Goal: Information Seeking & Learning: Learn about a topic

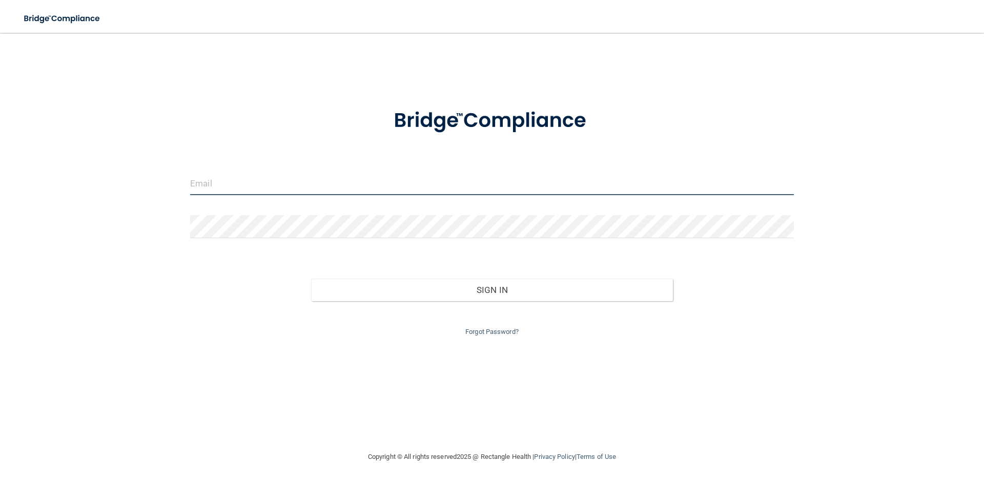
click at [209, 185] on input "email" at bounding box center [492, 183] width 604 height 23
type input "[EMAIL_ADDRESS][DOMAIN_NAME]"
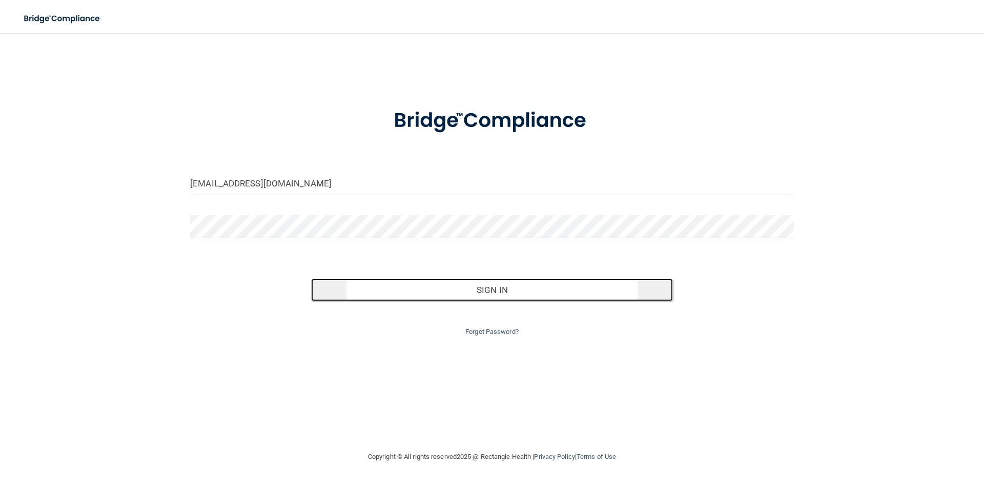
click at [447, 293] on button "Sign In" at bounding box center [492, 290] width 362 height 23
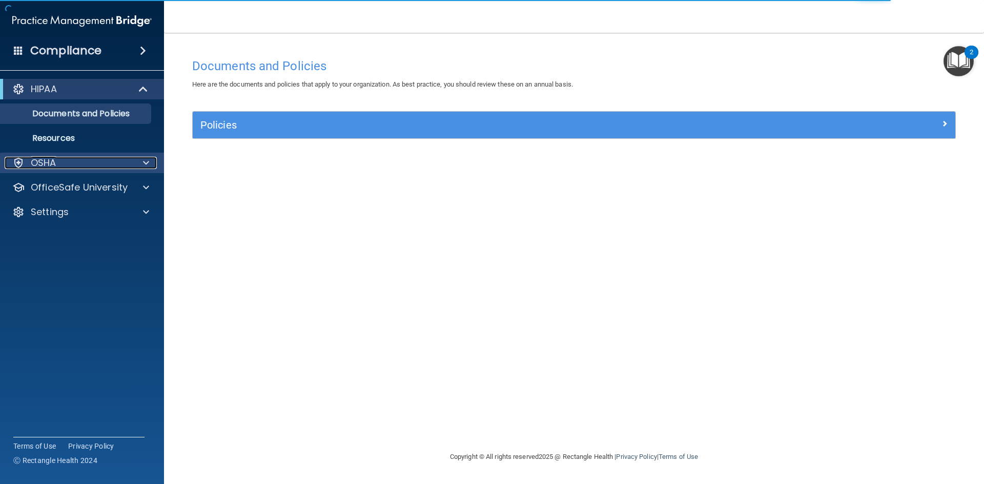
click at [81, 158] on div "OSHA" at bounding box center [68, 163] width 127 height 12
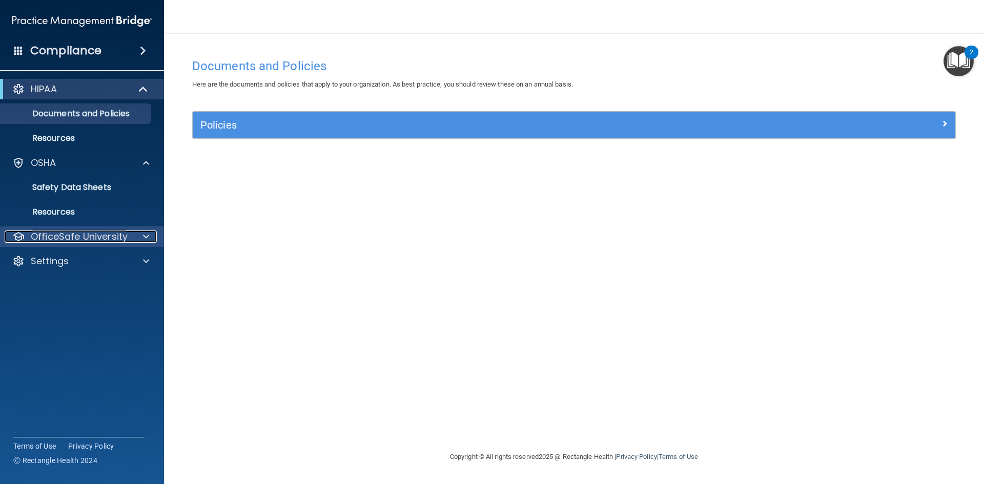
click at [86, 231] on p "OfficeSafe University" at bounding box center [79, 237] width 97 height 12
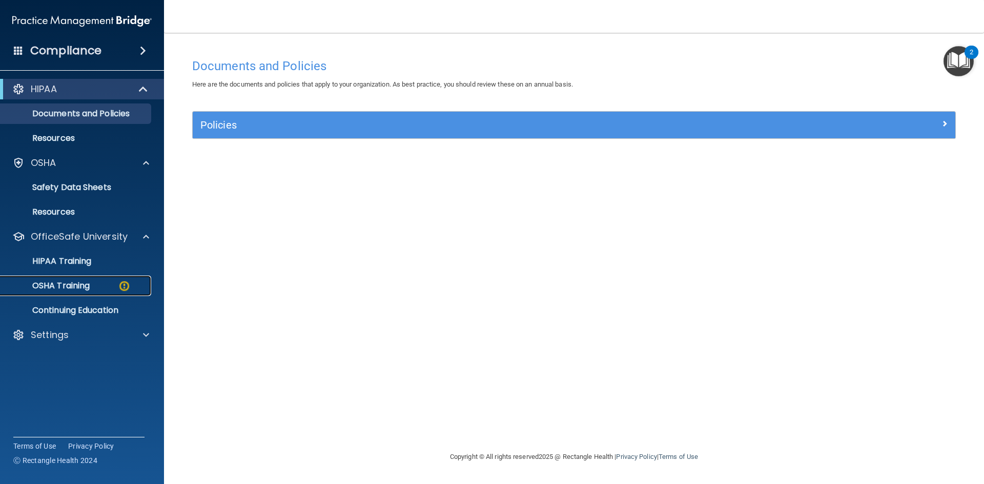
click at [80, 281] on p "OSHA Training" at bounding box center [48, 286] width 83 height 10
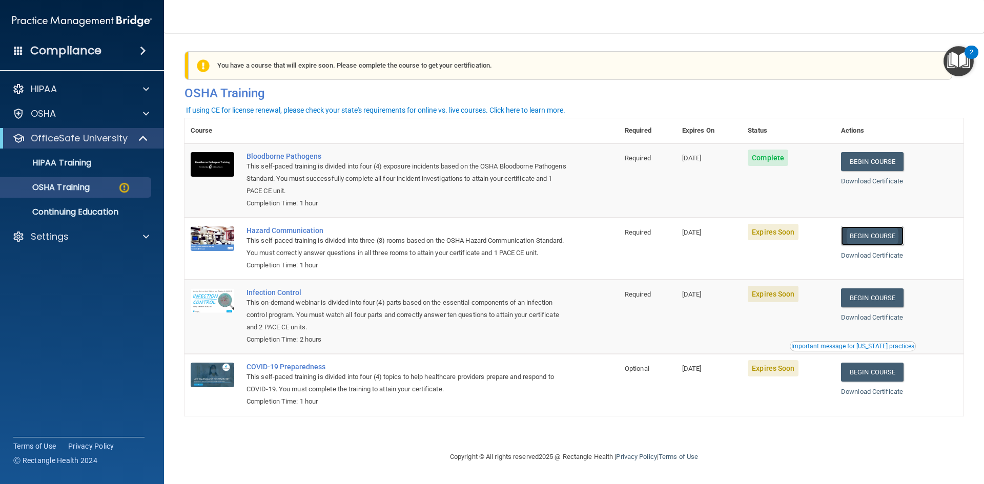
click at [864, 236] on link "Begin Course" at bounding box center [872, 235] width 63 height 19
click at [888, 307] on link "Begin Course" at bounding box center [872, 297] width 63 height 19
click at [878, 382] on link "Begin Course" at bounding box center [872, 372] width 63 height 19
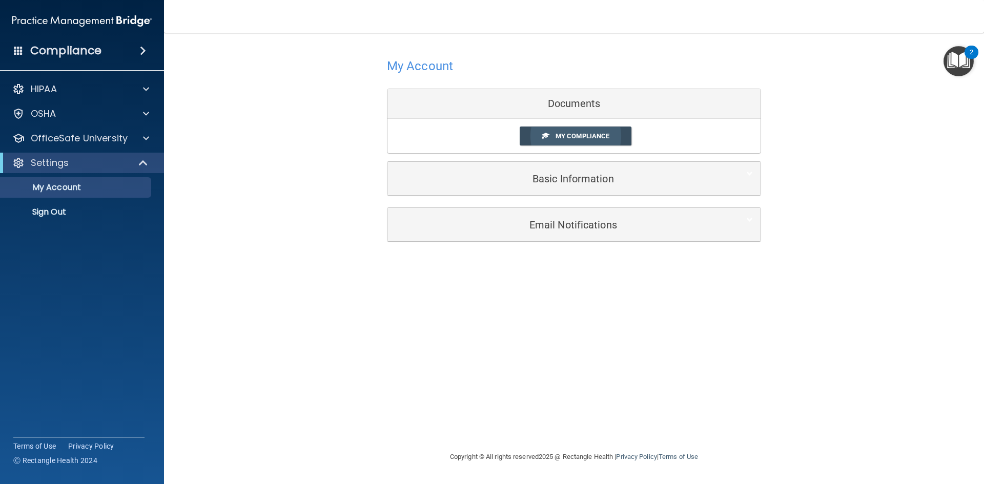
click at [579, 130] on link "My Compliance" at bounding box center [576, 136] width 112 height 19
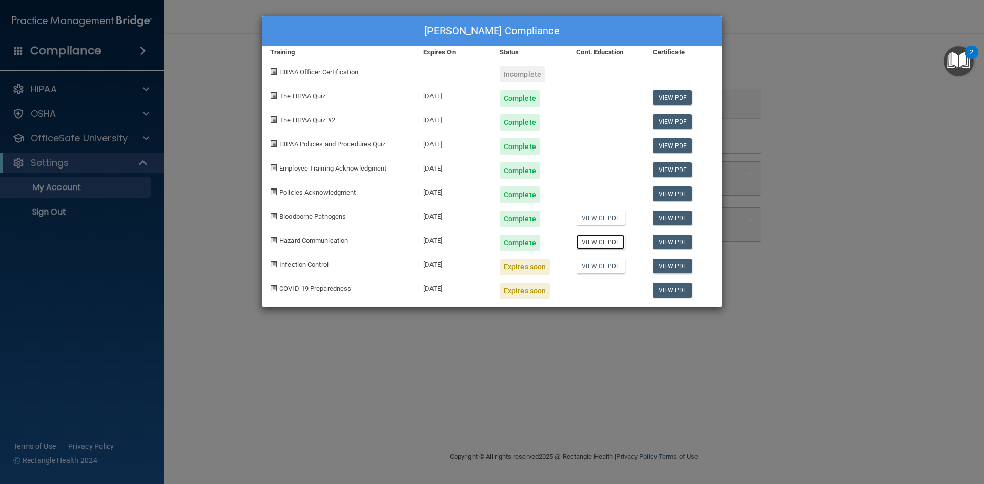
click at [601, 241] on link "View CE PDF" at bounding box center [600, 242] width 49 height 15
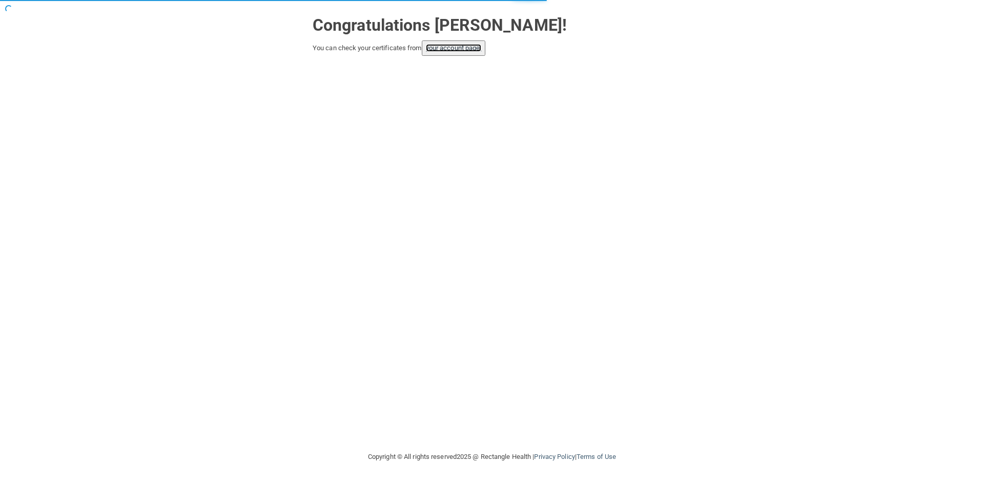
click at [452, 49] on link "your account page!" at bounding box center [454, 48] width 56 height 8
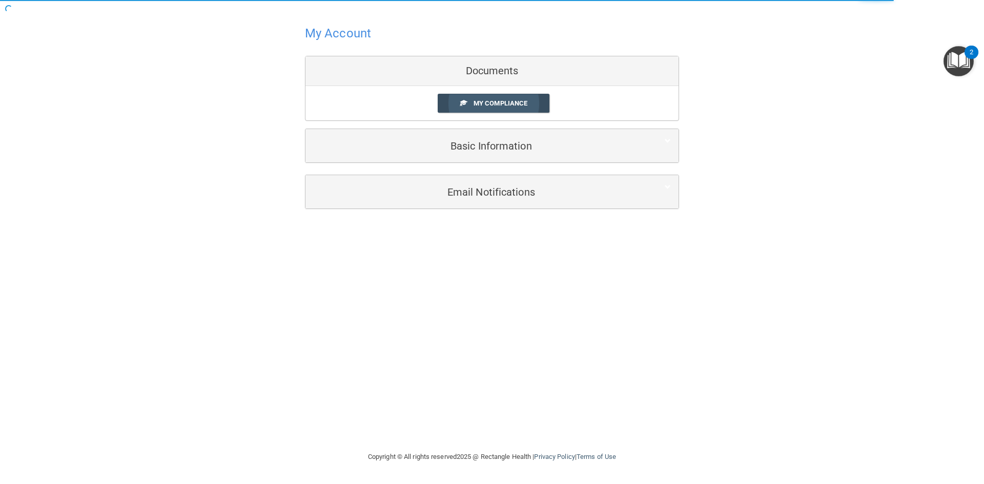
click at [502, 99] on link "My Compliance" at bounding box center [494, 103] width 112 height 19
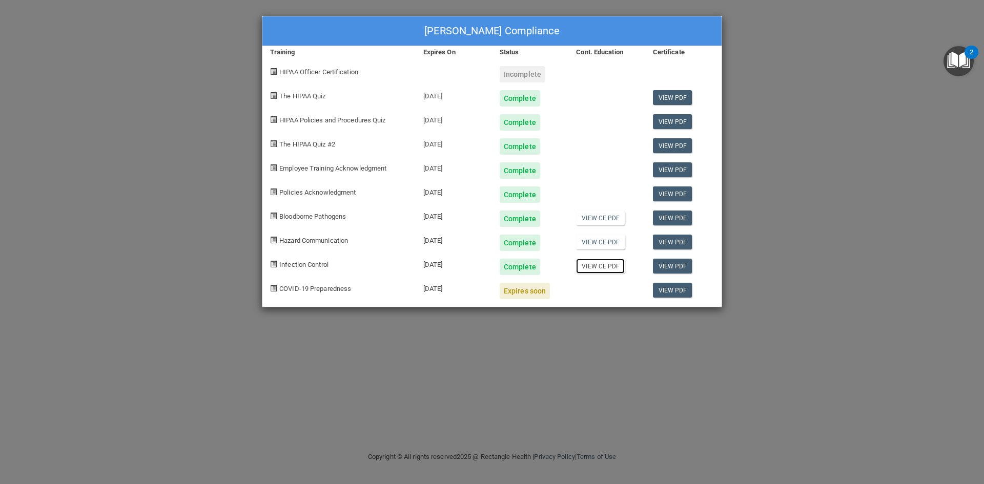
click at [605, 267] on link "View CE PDF" at bounding box center [600, 266] width 49 height 15
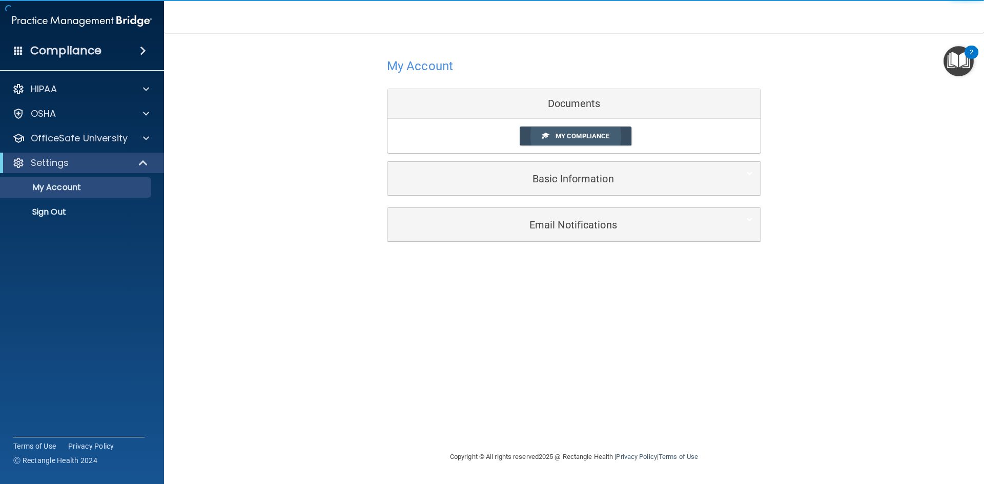
click at [545, 130] on link "My Compliance" at bounding box center [576, 136] width 112 height 19
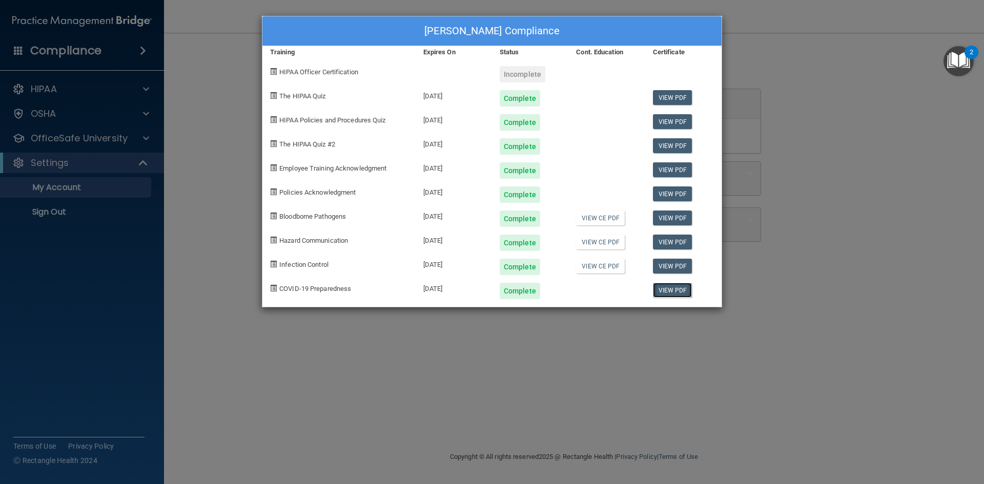
click at [674, 291] on link "View PDF" at bounding box center [672, 290] width 39 height 15
click at [594, 240] on link "View CE PDF" at bounding box center [600, 242] width 49 height 15
click at [598, 218] on link "View CE PDF" at bounding box center [600, 218] width 49 height 15
click at [517, 73] on div "Incomplete" at bounding box center [523, 74] width 46 height 16
click at [338, 68] on span "HIPAA Officer Certification" at bounding box center [318, 72] width 79 height 8
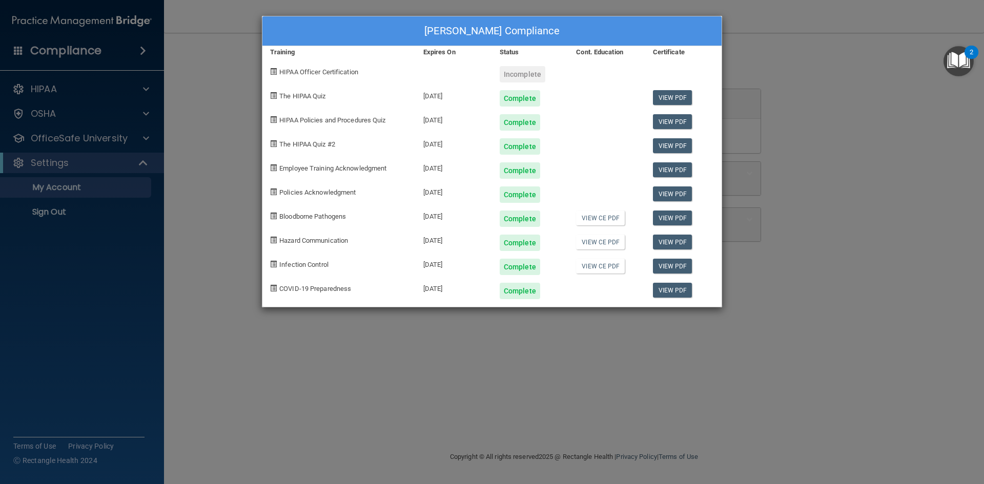
click at [522, 75] on div "Incomplete" at bounding box center [523, 74] width 46 height 16
click at [785, 29] on div "Beverley Wildenthaler's Compliance Training Expires On Status Cont. Education C…" at bounding box center [492, 242] width 984 height 484
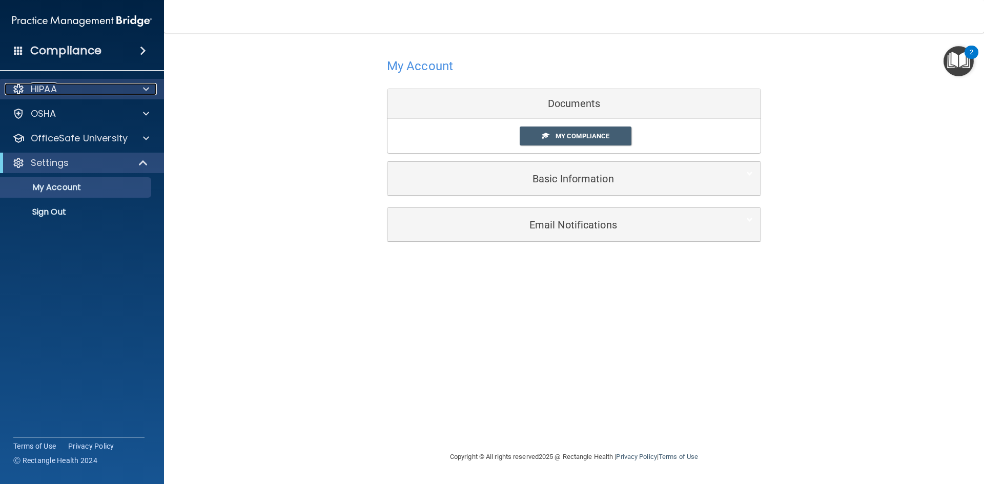
click at [143, 90] on span at bounding box center [146, 89] width 6 height 12
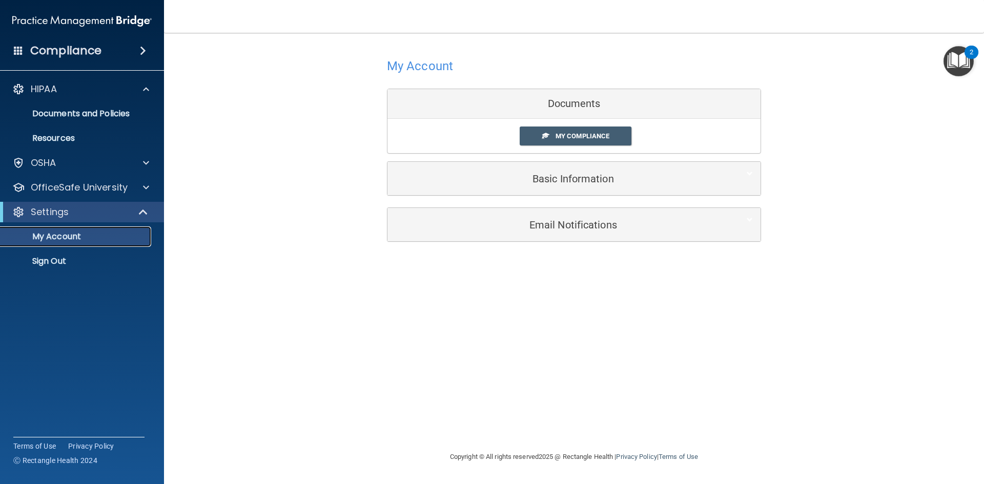
click at [97, 233] on p "My Account" at bounding box center [77, 237] width 140 height 10
click at [575, 133] on span "My Compliance" at bounding box center [582, 136] width 54 height 8
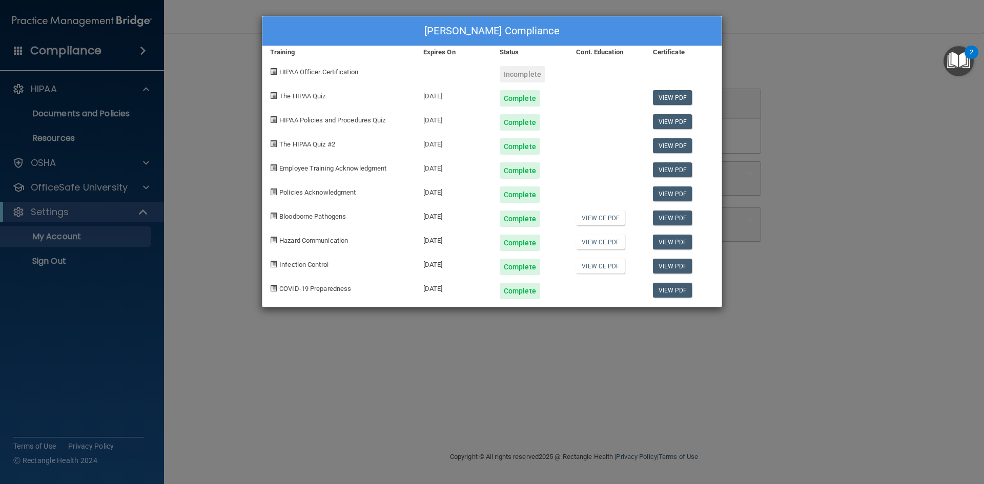
click at [523, 70] on div "Incomplete" at bounding box center [523, 74] width 46 height 16
click at [339, 71] on span "HIPAA Officer Certification" at bounding box center [318, 72] width 79 height 8
click at [812, 113] on div "Beverley Wildenthaler's Compliance Training Expires On Status Cont. Education C…" at bounding box center [492, 242] width 984 height 484
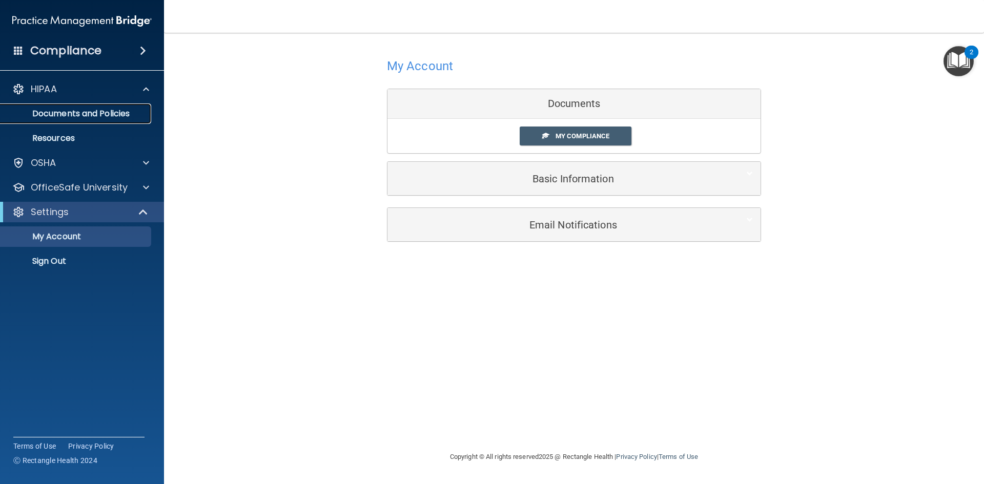
click at [48, 114] on p "Documents and Policies" at bounding box center [77, 114] width 140 height 10
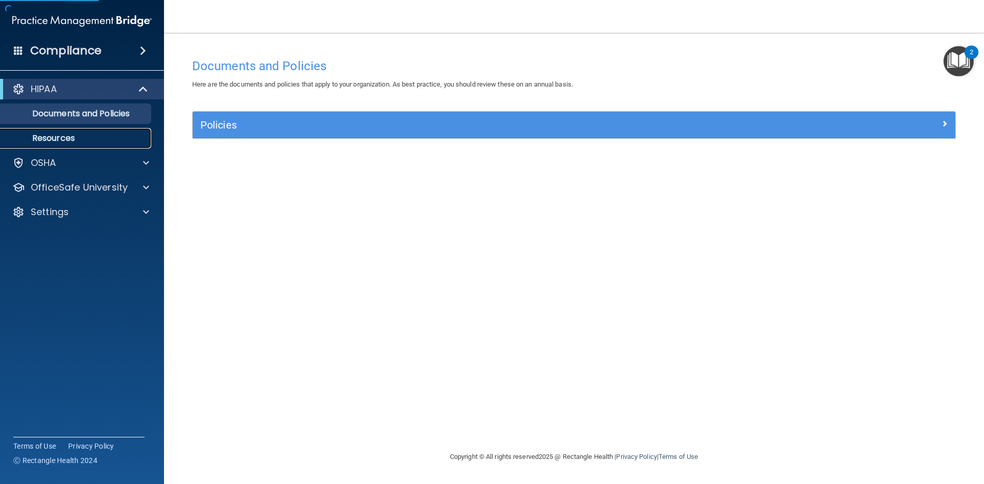
click at [50, 137] on p "Resources" at bounding box center [77, 138] width 140 height 10
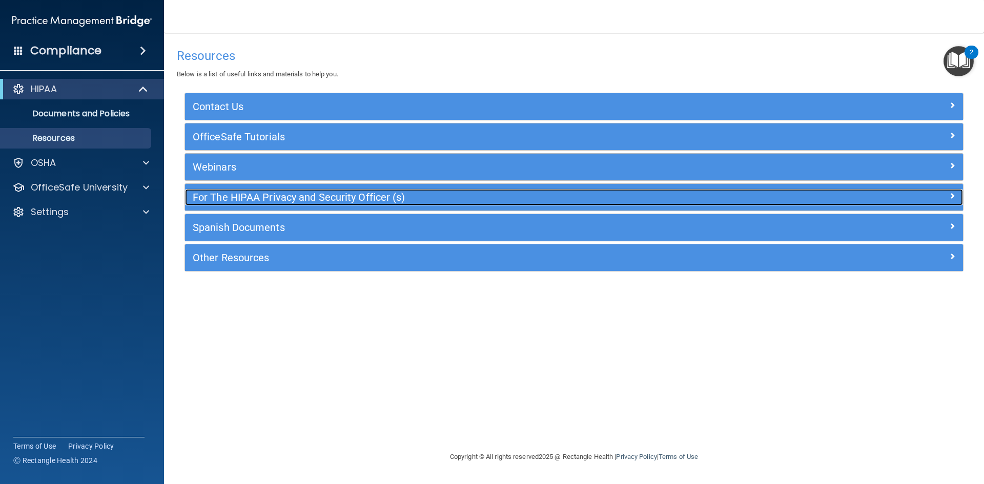
click at [301, 194] on h5 "For The HIPAA Privacy and Security Officer (s)" at bounding box center [477, 197] width 568 height 11
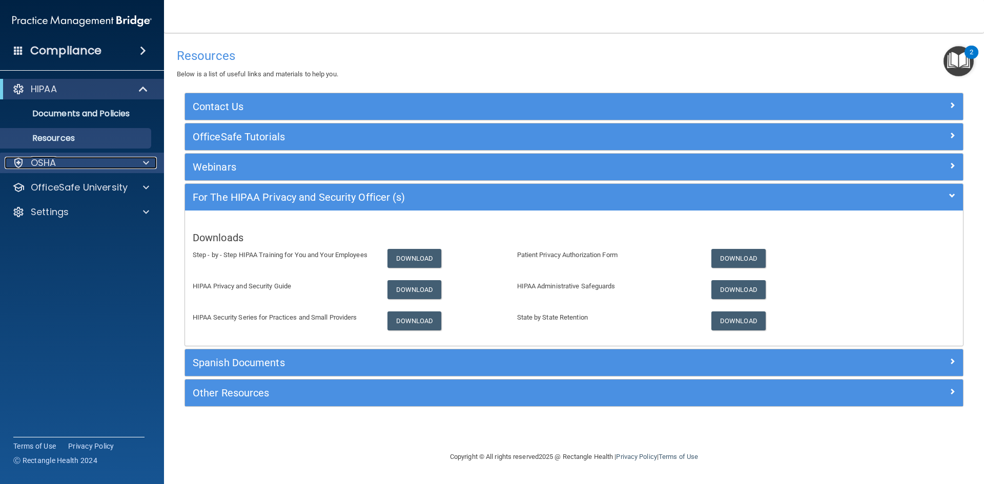
click at [79, 166] on div "OSHA" at bounding box center [68, 163] width 127 height 12
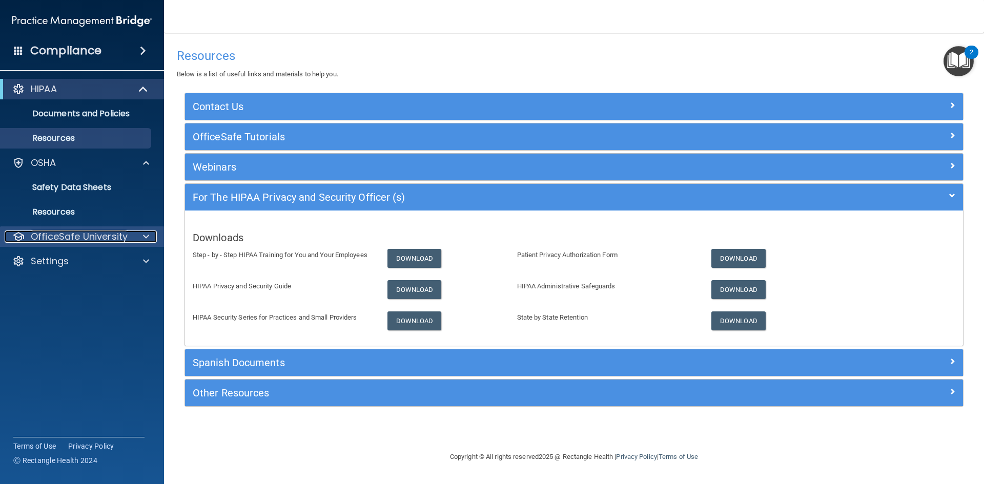
click at [106, 236] on p "OfficeSafe University" at bounding box center [79, 237] width 97 height 12
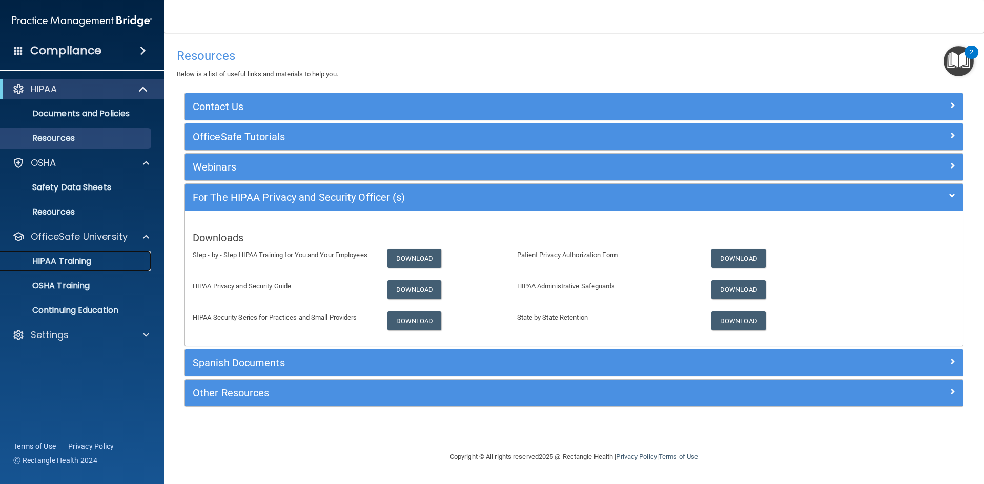
click at [73, 257] on p "HIPAA Training" at bounding box center [49, 261] width 85 height 10
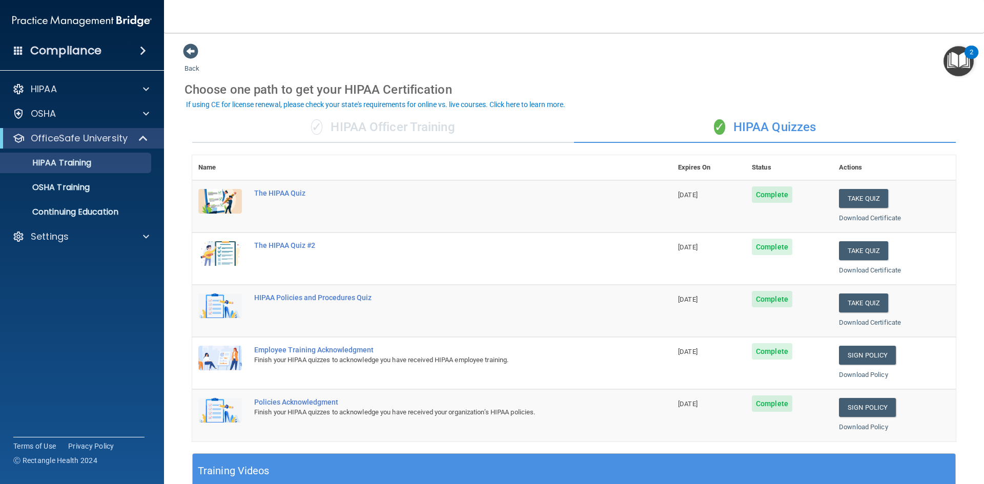
click at [383, 128] on div "✓ HIPAA Officer Training" at bounding box center [383, 127] width 382 height 31
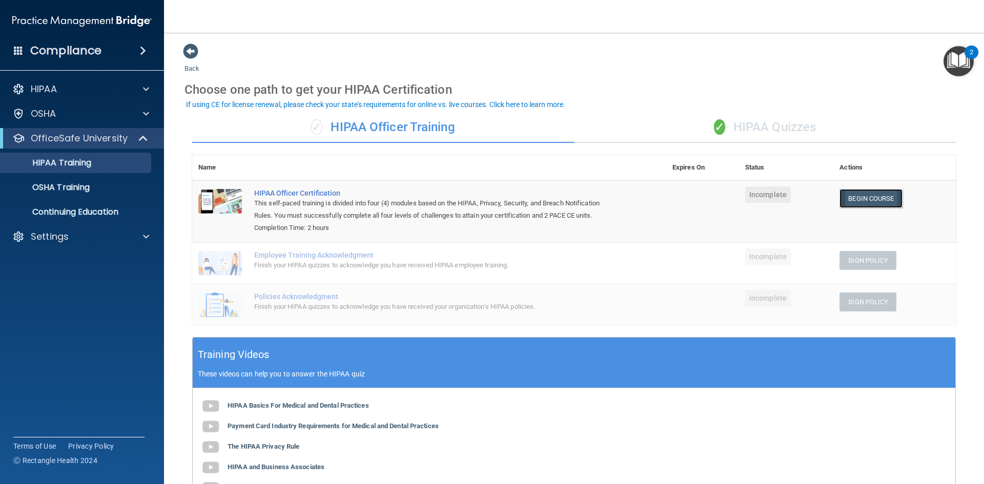
click at [847, 198] on link "Begin Course" at bounding box center [870, 198] width 63 height 19
